Goal: Navigation & Orientation: Find specific page/section

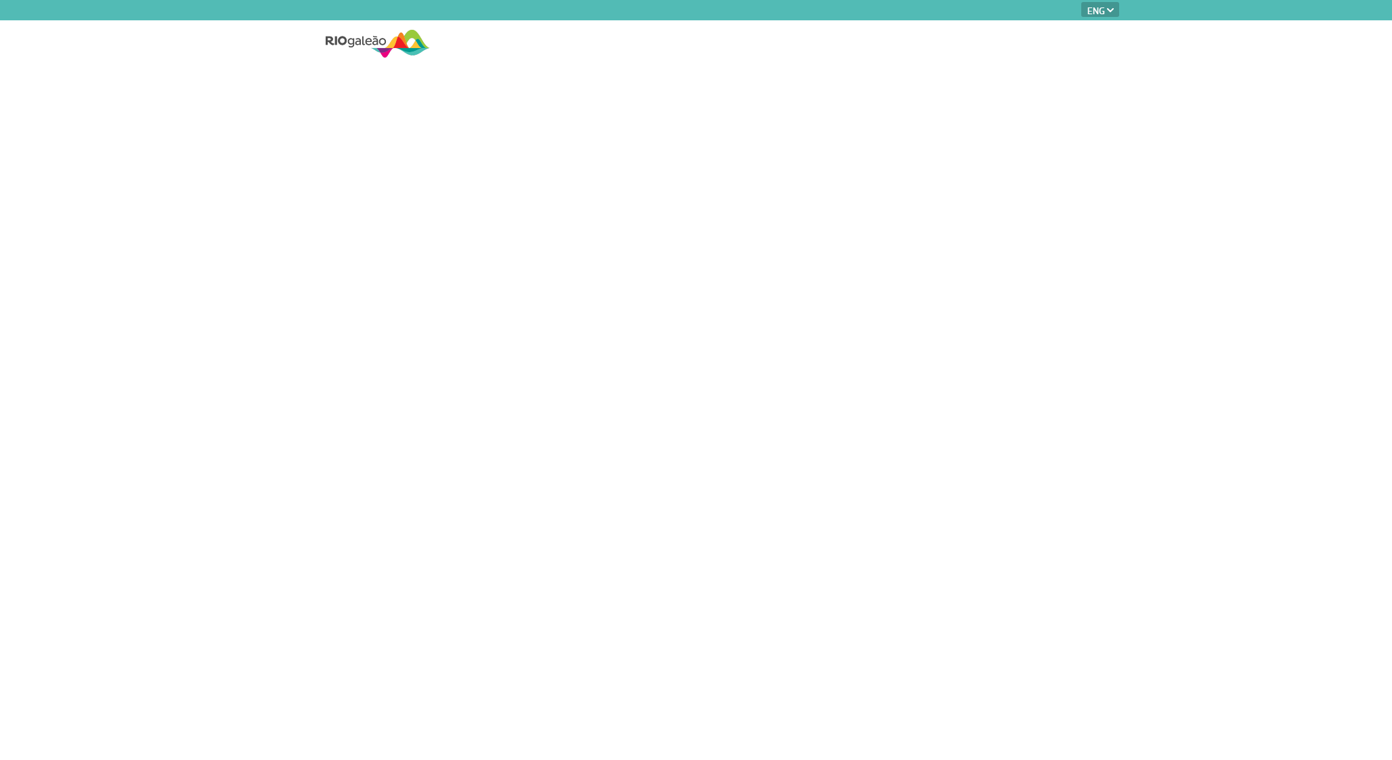
select select "en"
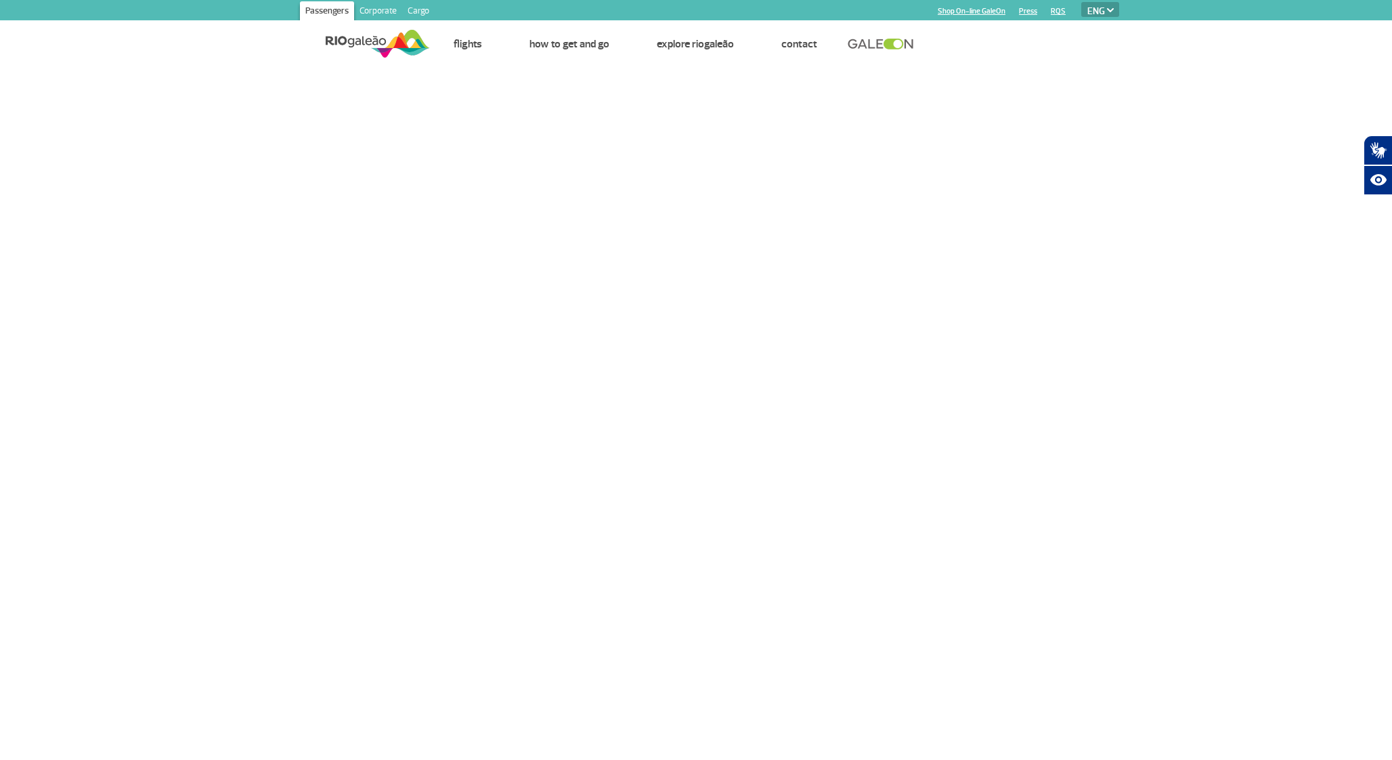
click at [374, 43] on img at bounding box center [378, 43] width 104 height 33
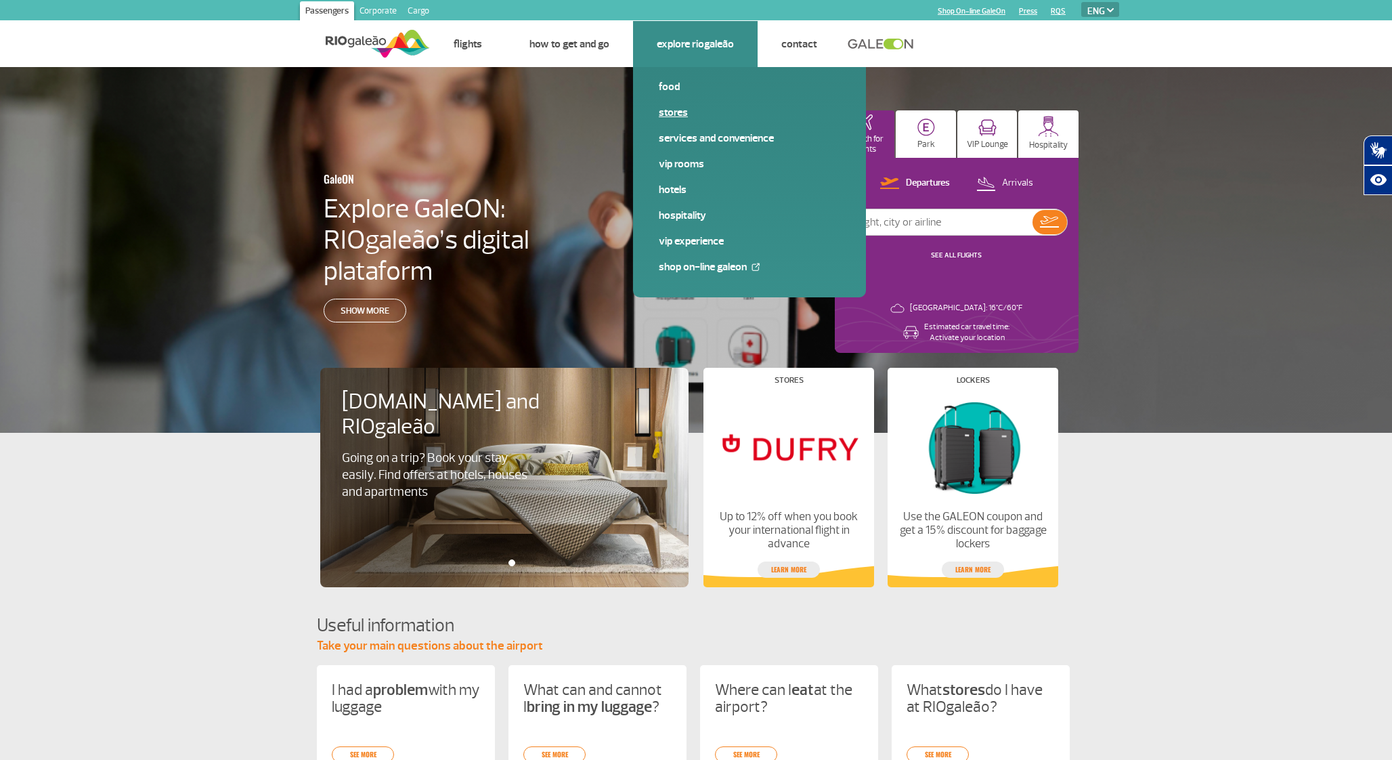
click at [672, 113] on link "Stores" at bounding box center [749, 112] width 181 height 15
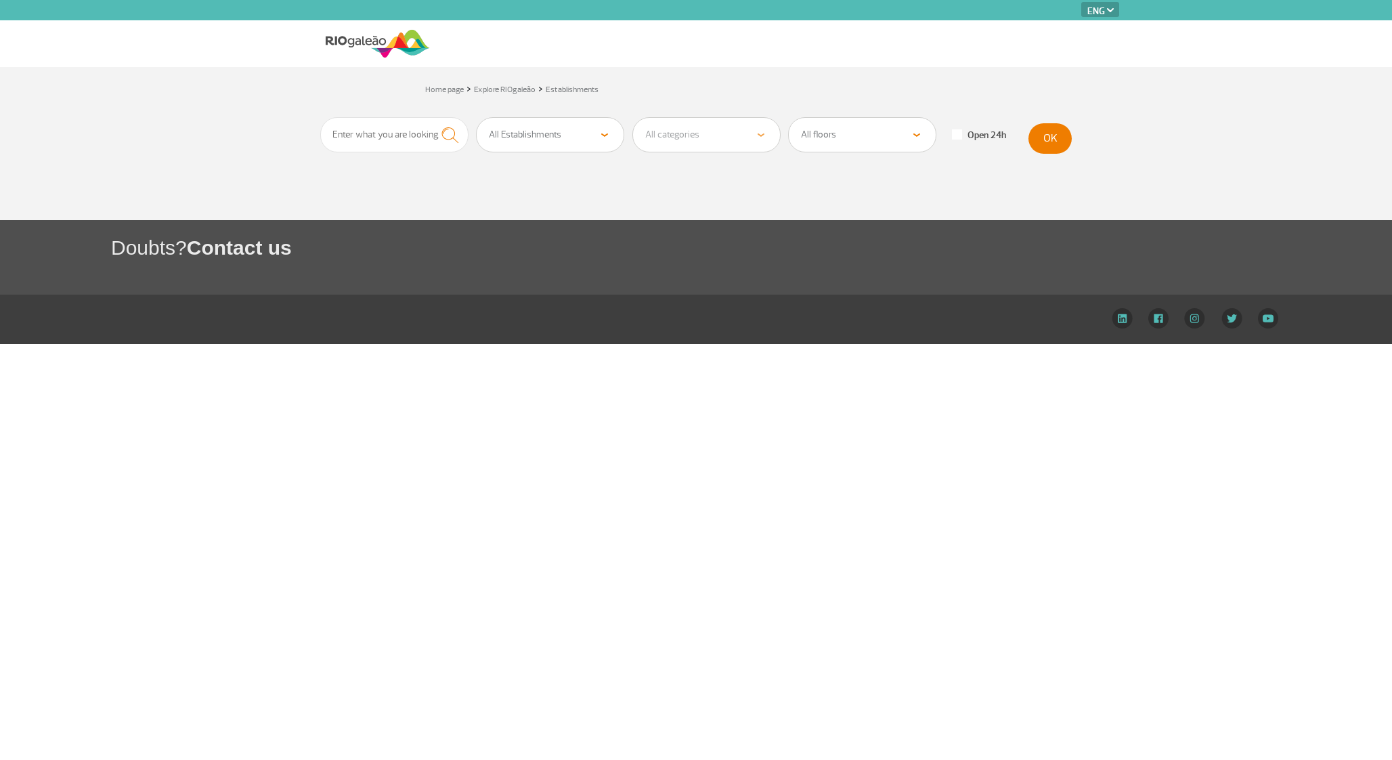
select select "en"
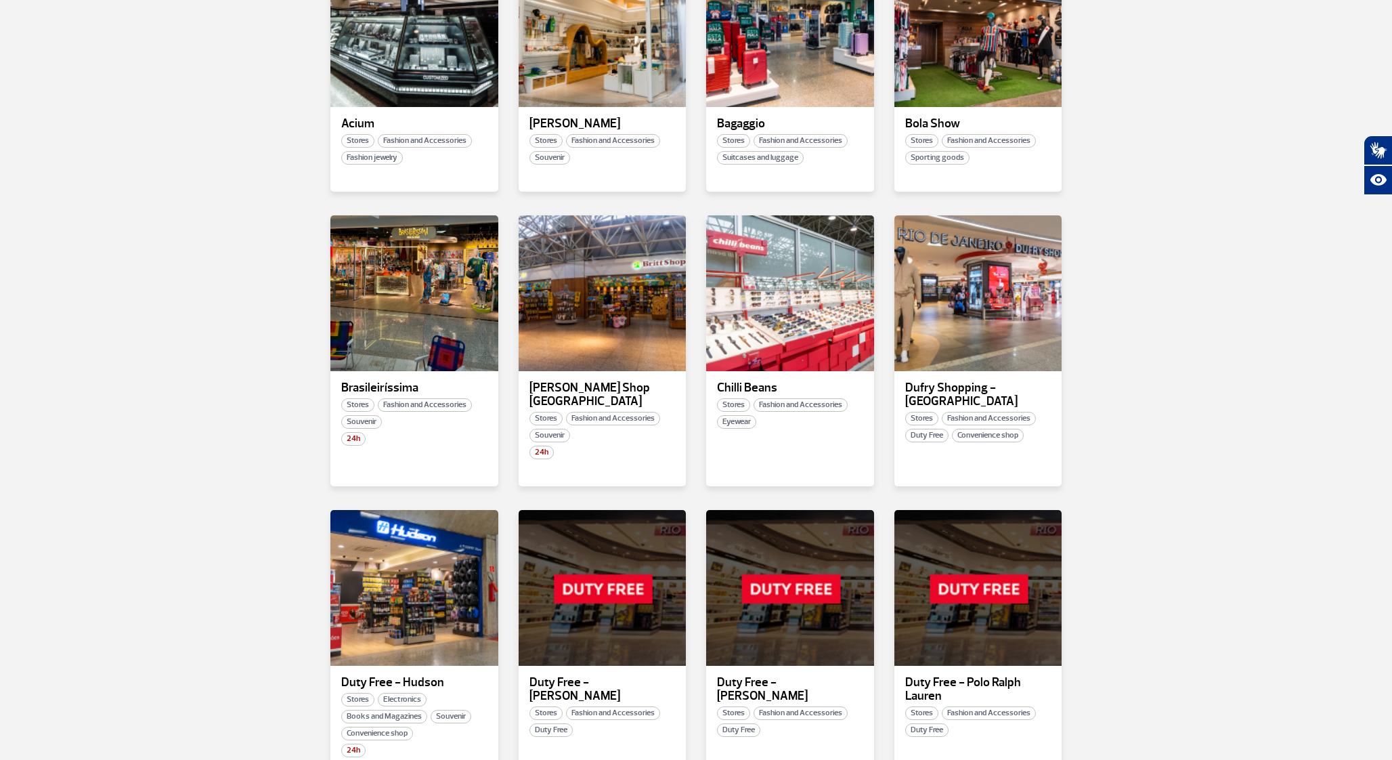
scroll to position [356, 0]
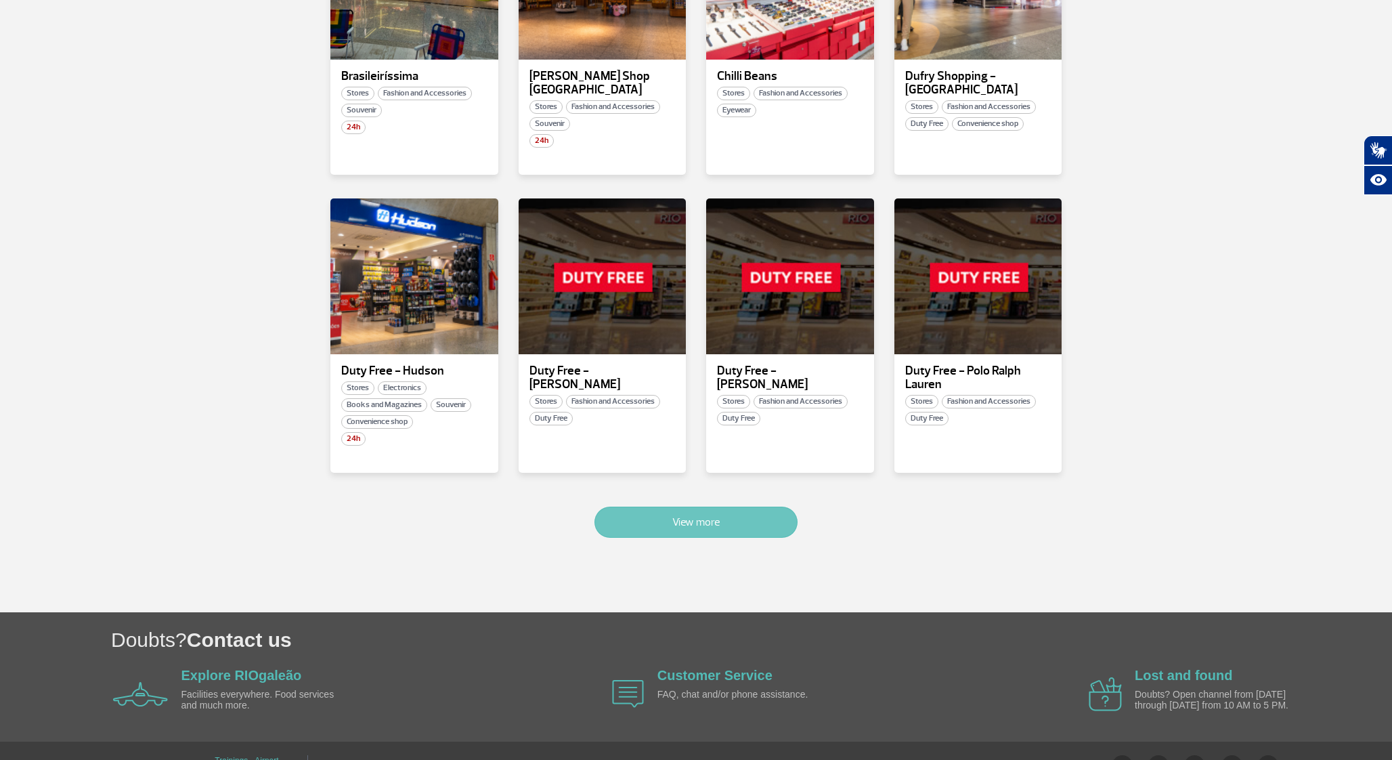
click at [748, 507] on button "View more" at bounding box center [696, 522] width 203 height 31
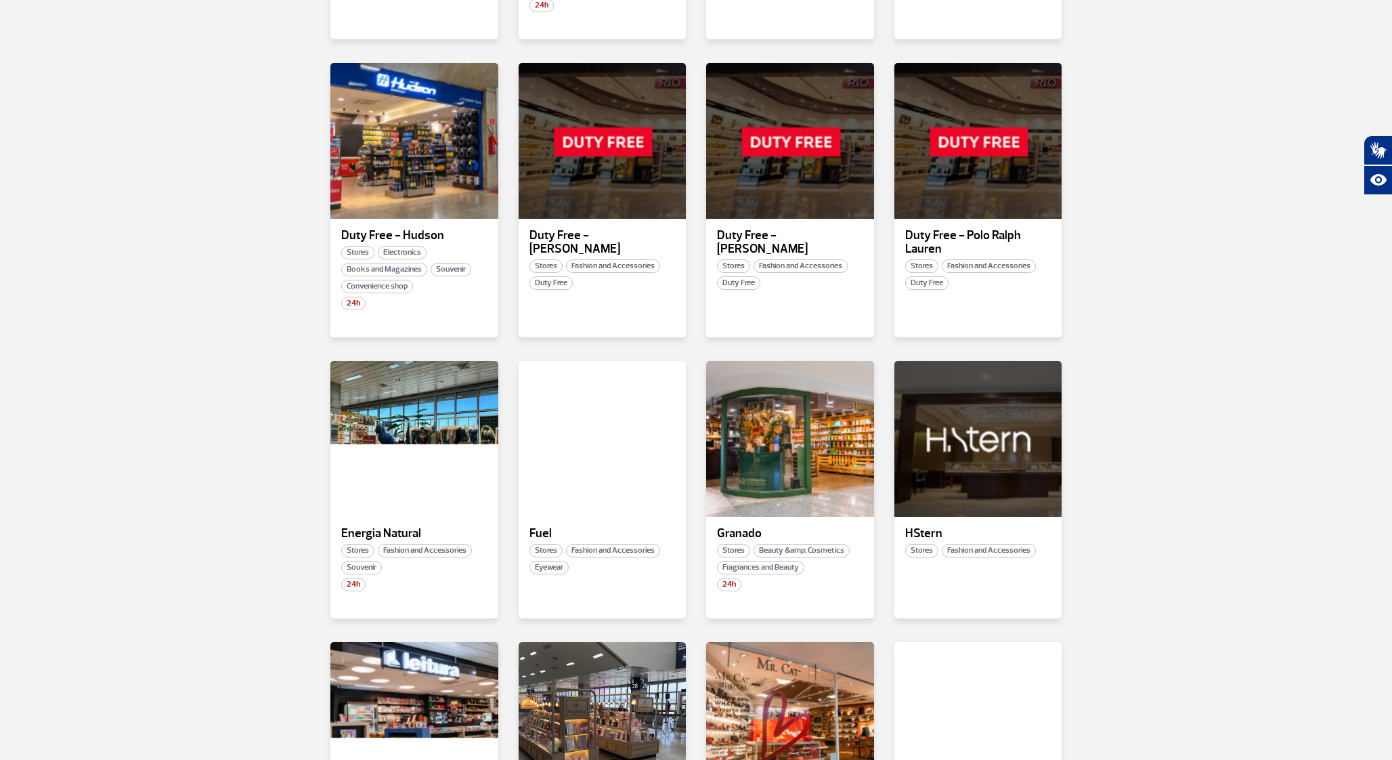
scroll to position [791, 0]
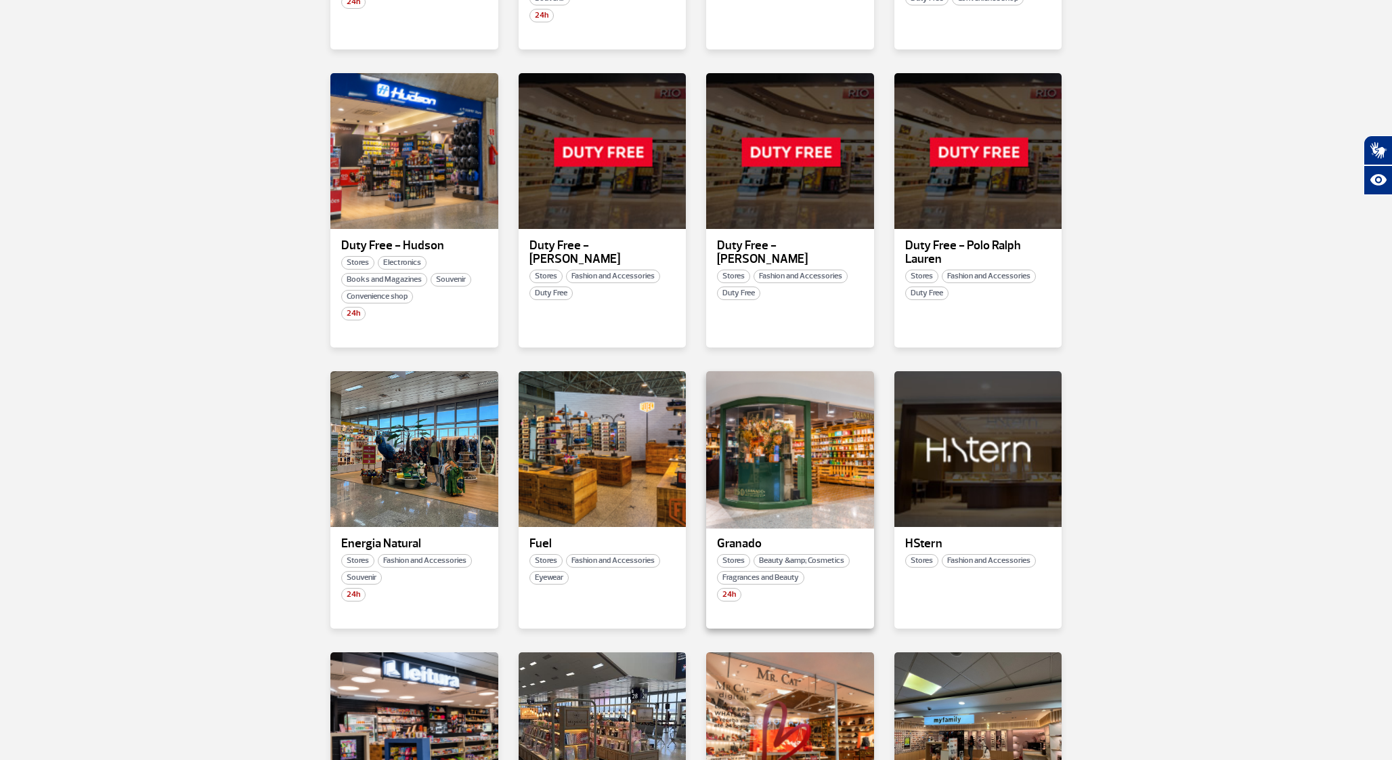
click at [759, 416] on div at bounding box center [790, 449] width 171 height 159
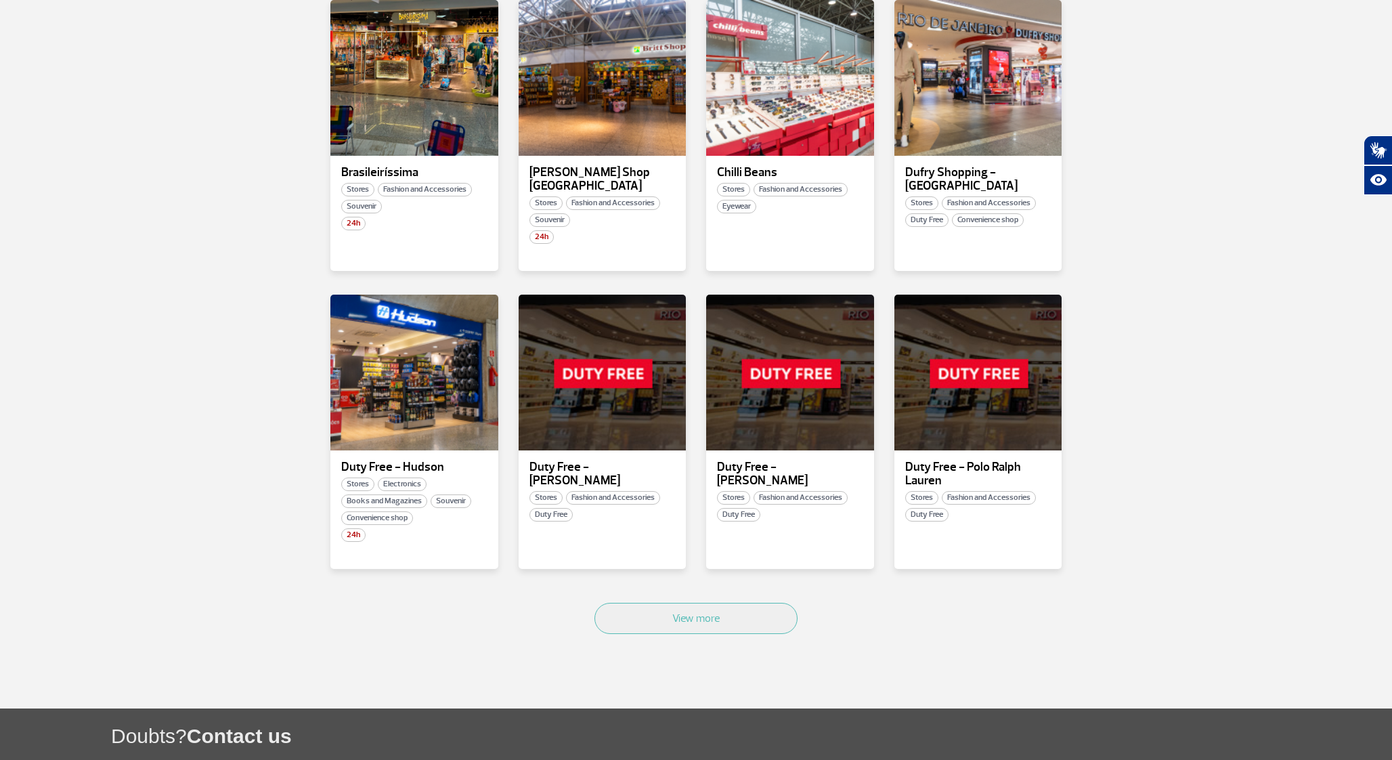
scroll to position [557, 0]
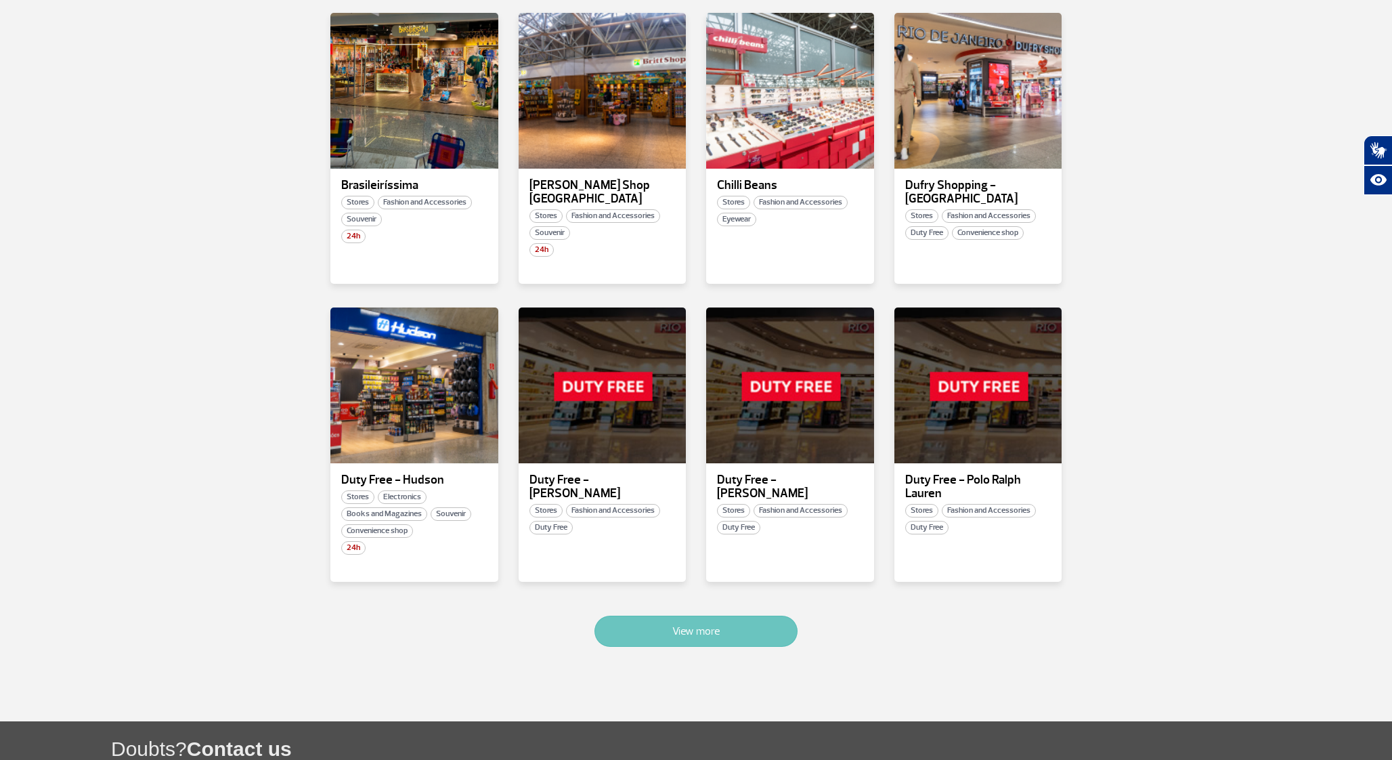
click at [725, 622] on button "View more" at bounding box center [696, 631] width 203 height 31
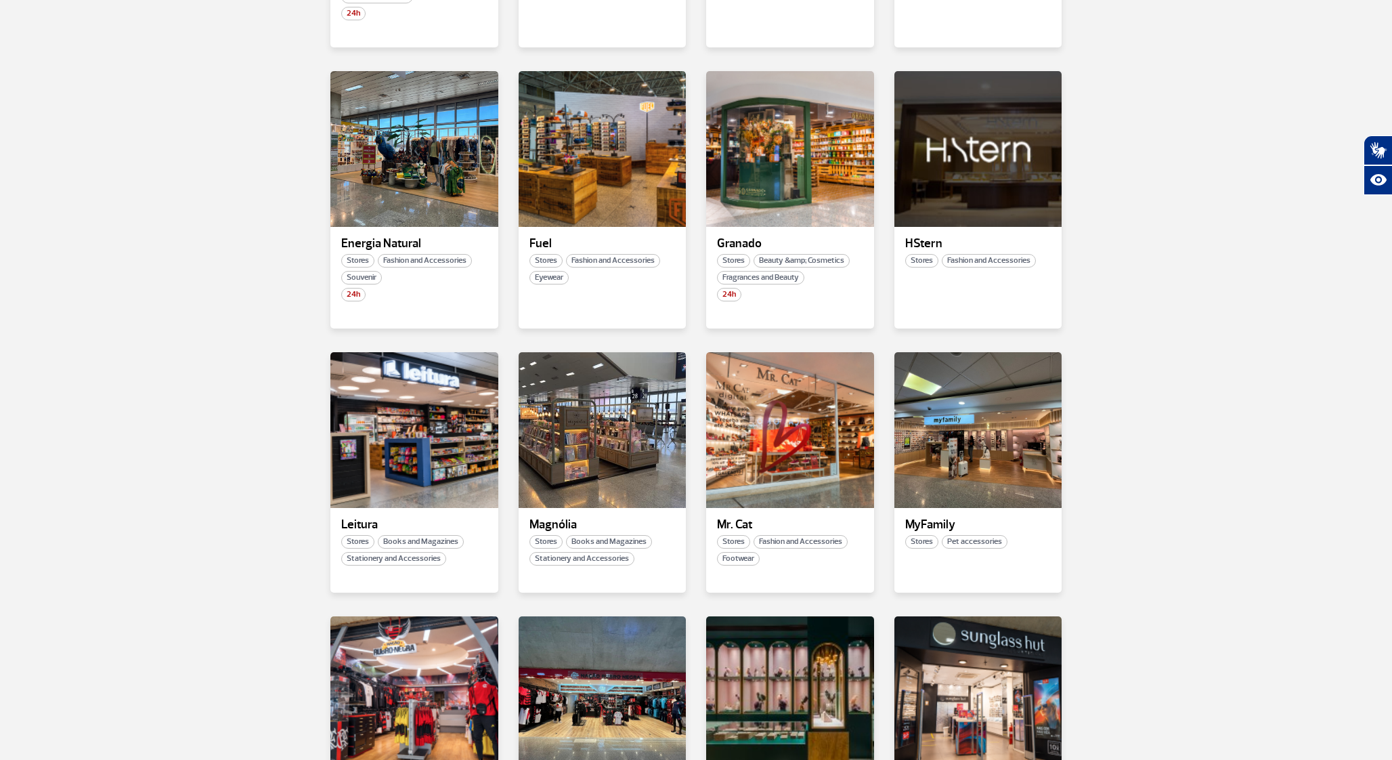
scroll to position [1088, 0]
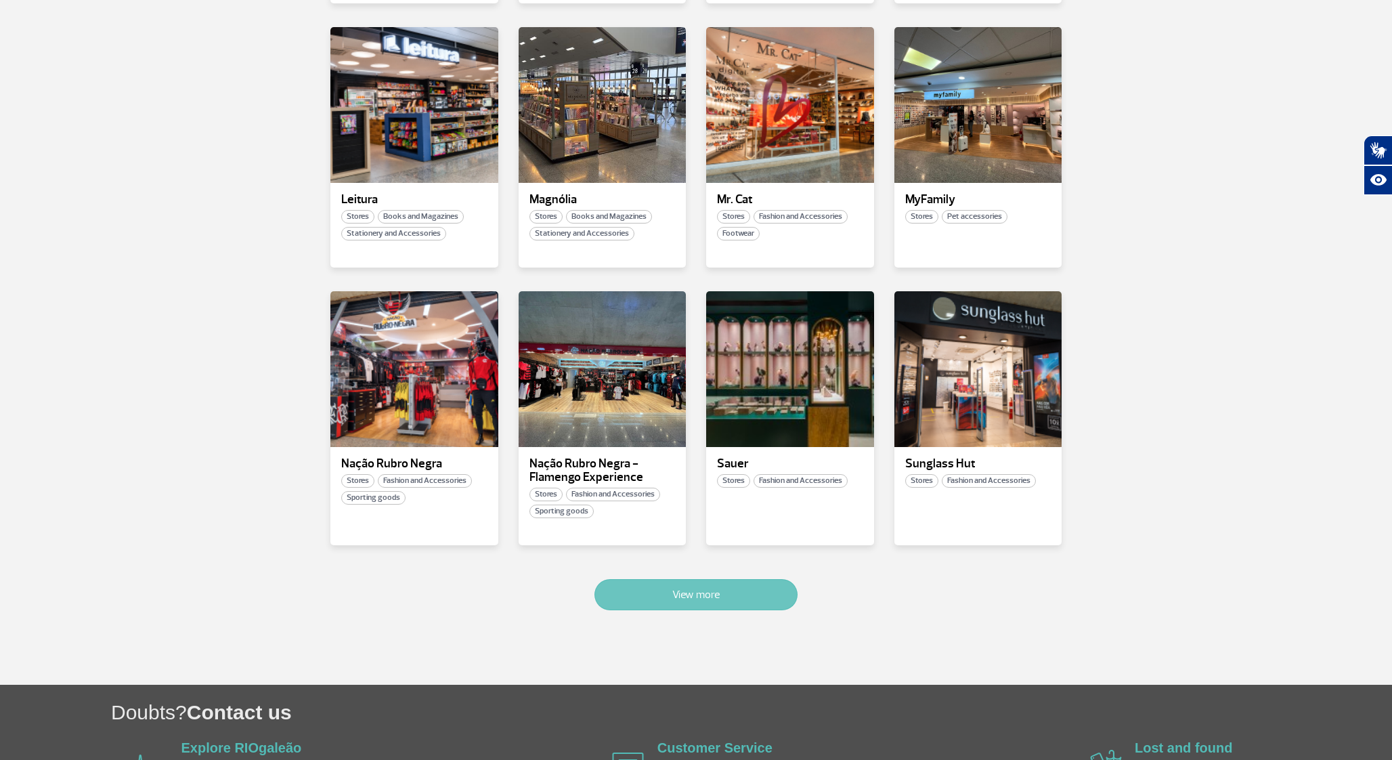
click at [721, 580] on button "View more" at bounding box center [696, 594] width 203 height 31
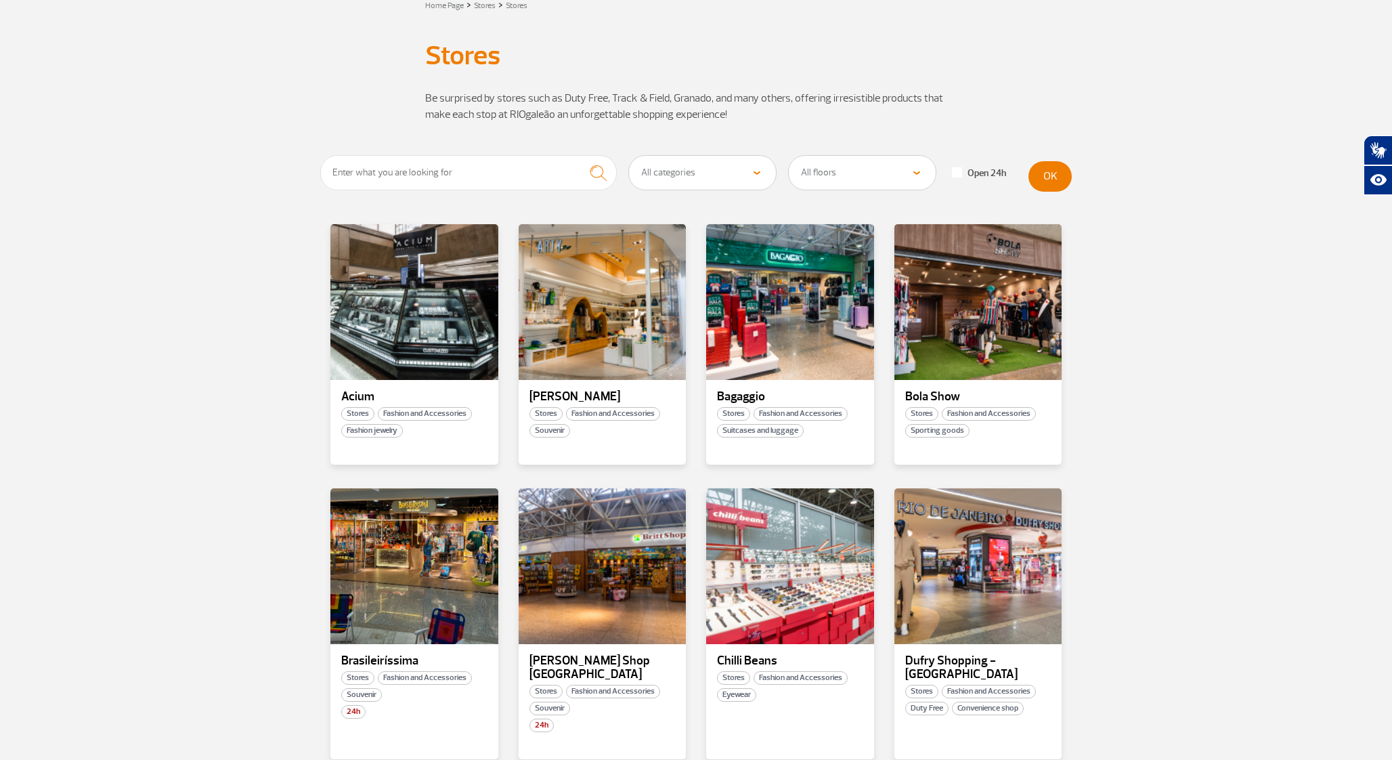
scroll to position [0, 0]
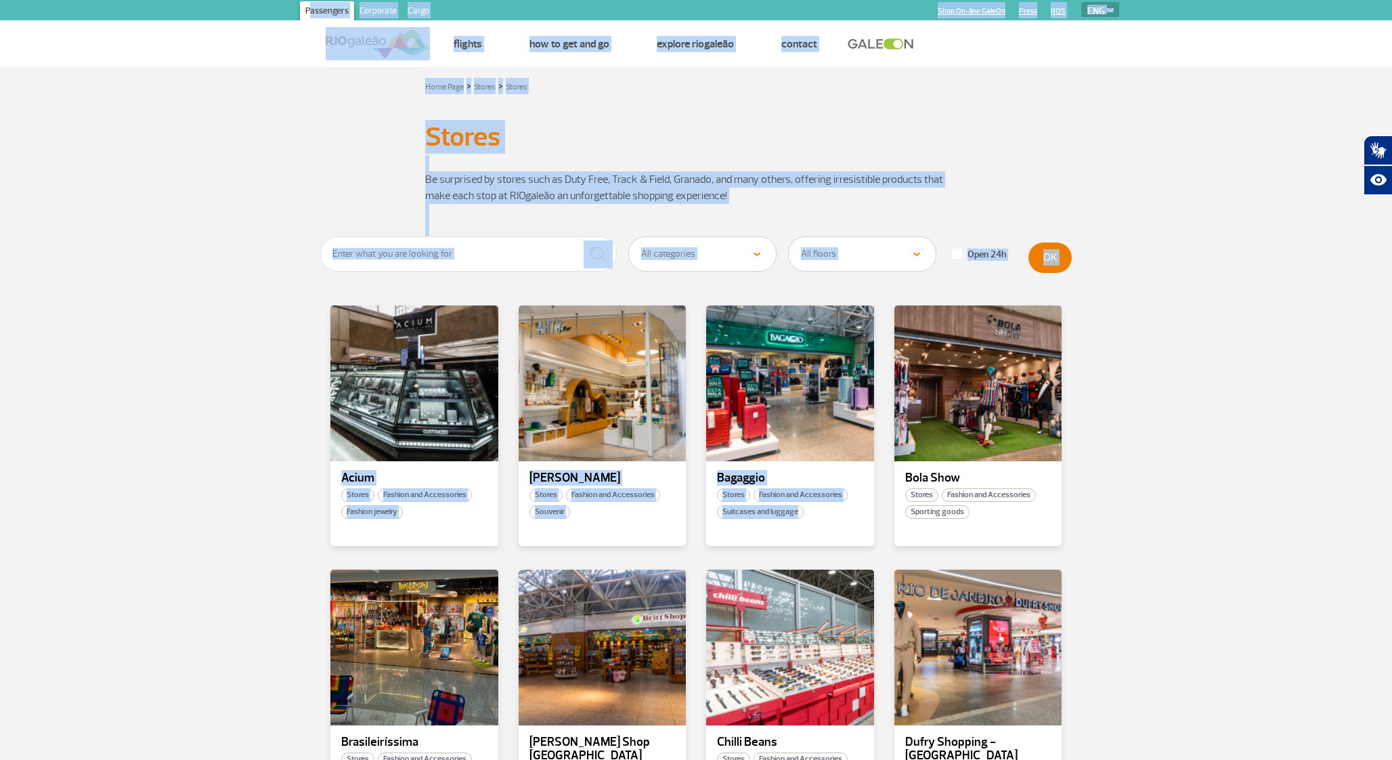
drag, startPoint x: 1219, startPoint y: 399, endPoint x: 911, endPoint y: -68, distance: 559.7
click at [911, 0] on html "Passengers Corporate Cargo Shop On-line GaleOn Press RQS PT ENG ESP Home Page F…" at bounding box center [696, 380] width 1392 height 760
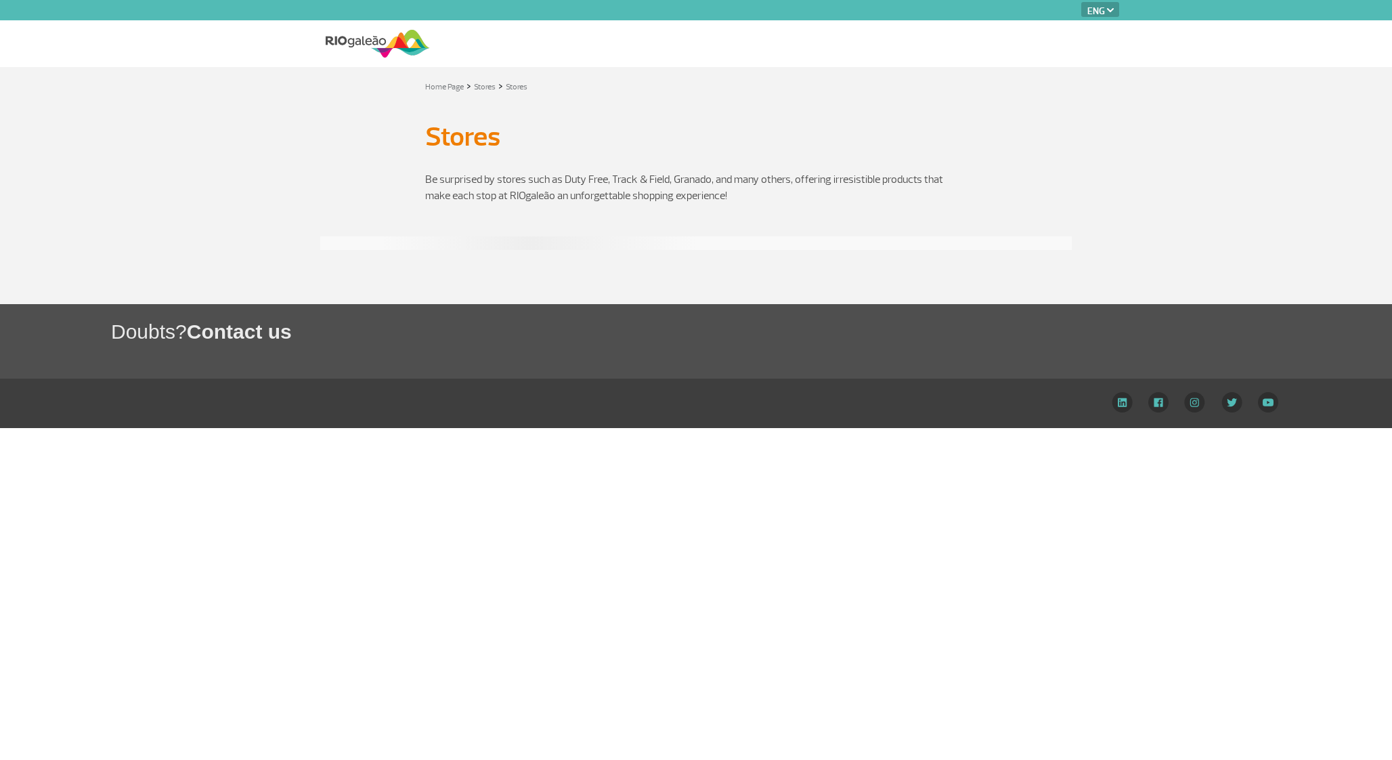
select select "en"
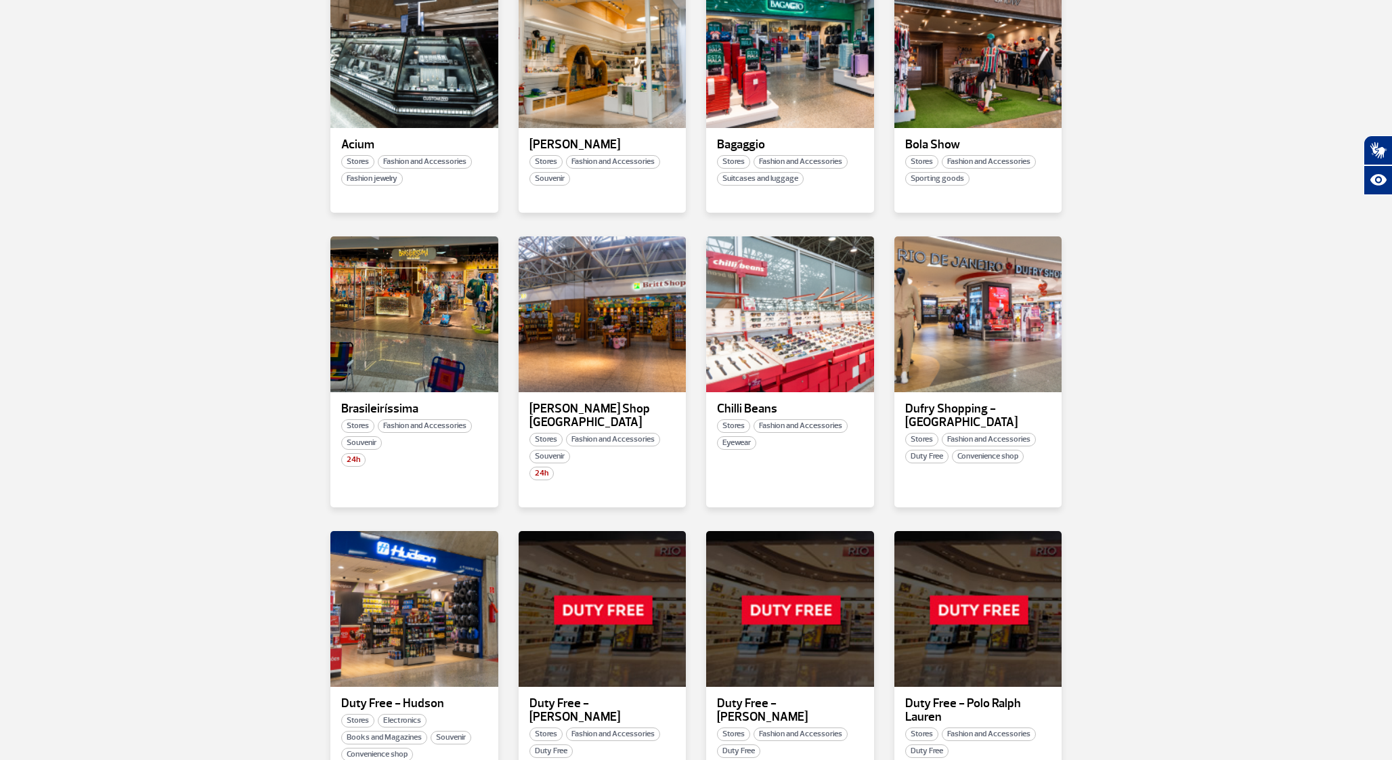
scroll to position [684, 0]
